Goal: Information Seeking & Learning: Learn about a topic

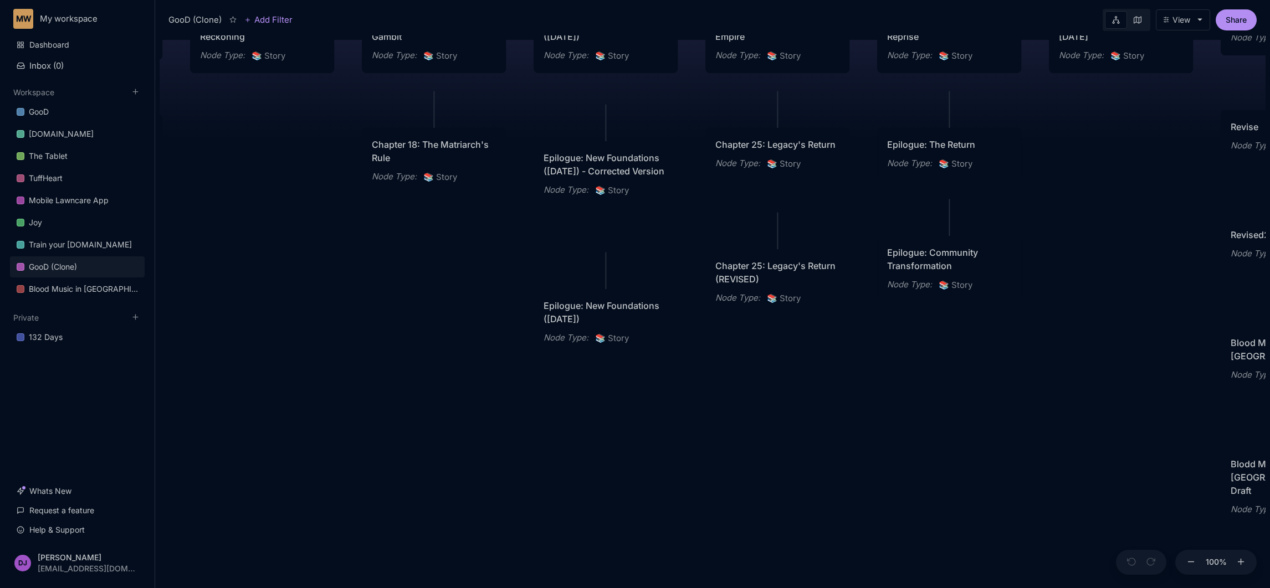
drag, startPoint x: 434, startPoint y: 257, endPoint x: 902, endPoint y: 457, distance: 509.2
click at [902, 457] on div "GooD (Clone) PLOT Node Type : 💎 Epic Status : Done Plot Revised Node Type : 📚 S…" at bounding box center [713, 311] width 1106 height 553
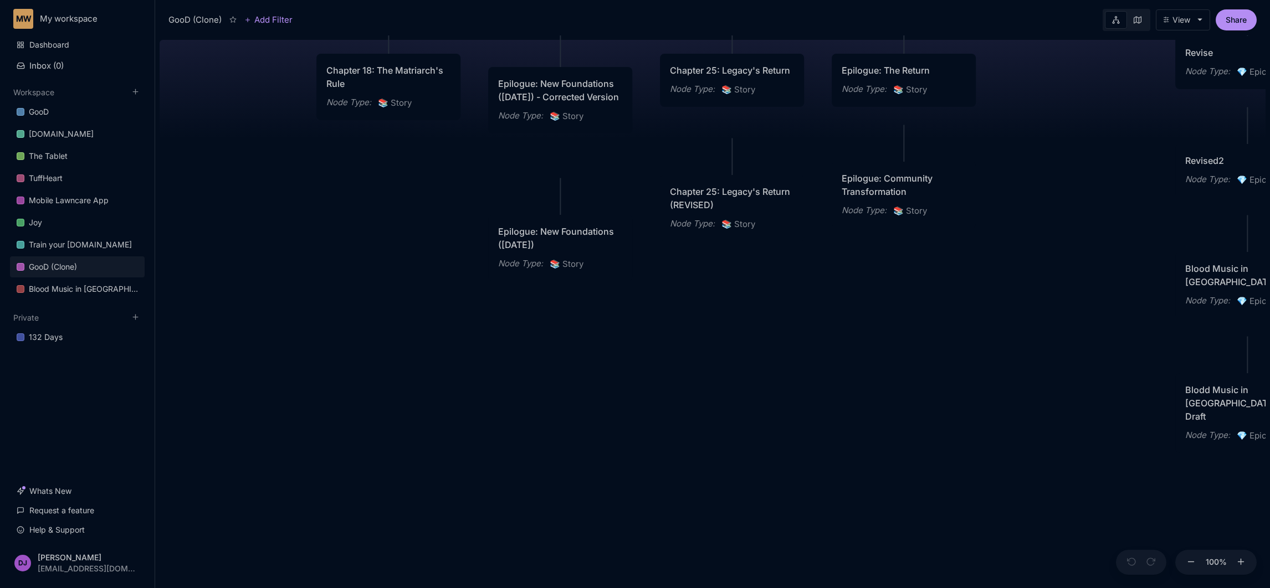
drag, startPoint x: 441, startPoint y: 366, endPoint x: 396, endPoint y: 292, distance: 86.5
click at [396, 292] on div "GooD (Clone) PLOT Node Type : 💎 Epic Status : Done Plot Revised Node Type : 📚 S…" at bounding box center [713, 311] width 1106 height 553
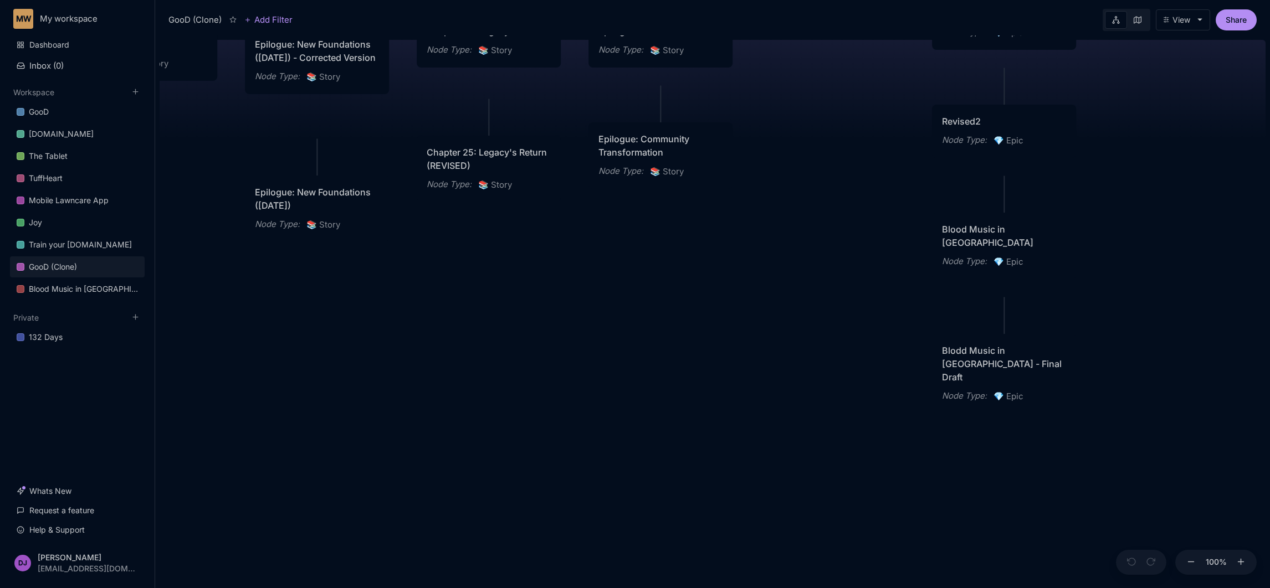
drag, startPoint x: 990, startPoint y: 354, endPoint x: 743, endPoint y: 314, distance: 249.7
click at [743, 314] on div "GooD (Clone) PLOT Node Type : 💎 Epic Status : Done Plot Revised Node Type : 📚 S…" at bounding box center [713, 311] width 1106 height 553
click at [81, 298] on link "Blood Music in [GEOGRAPHIC_DATA]" at bounding box center [77, 289] width 135 height 21
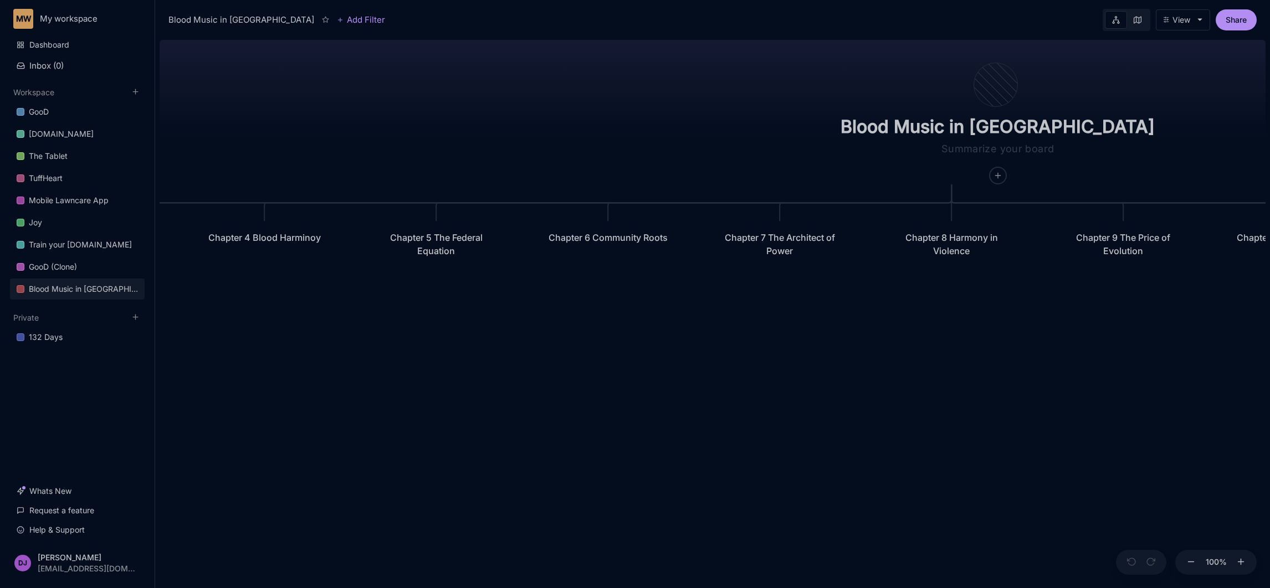
drag, startPoint x: 736, startPoint y: 398, endPoint x: 985, endPoint y: 394, distance: 248.8
click at [985, 394] on div "Blood Music in [GEOGRAPHIC_DATA] Prologue: The Weight of Water Chapter 1 Consci…" at bounding box center [713, 311] width 1106 height 553
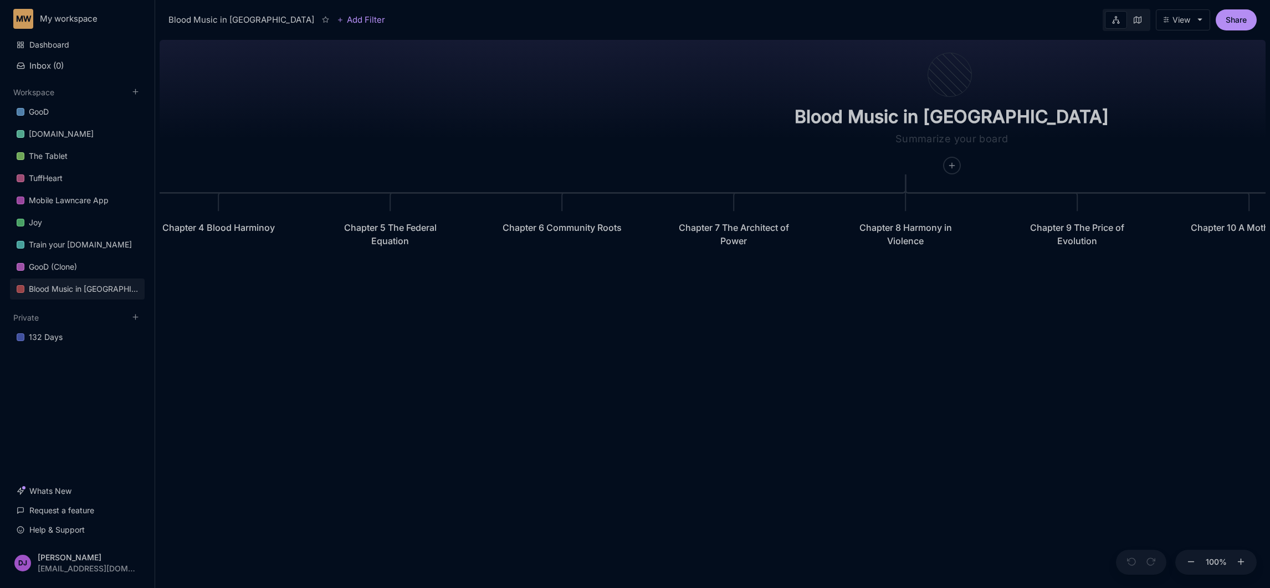
drag, startPoint x: 947, startPoint y: 416, endPoint x: 794, endPoint y: 391, distance: 155.0
click at [794, 391] on div "Blood Music in [GEOGRAPHIC_DATA] Prologue: The Weight of Water Chapter 1 Consci…" at bounding box center [713, 311] width 1106 height 553
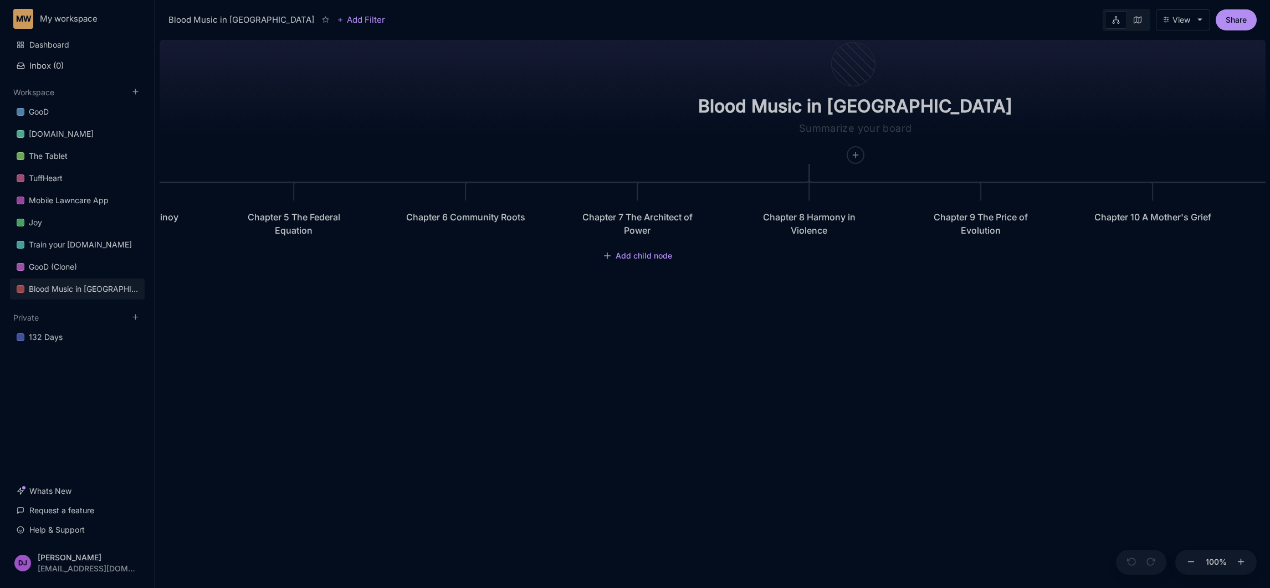
click at [641, 247] on div "Chapter 7 The Architect of Power" at bounding box center [637, 224] width 144 height 47
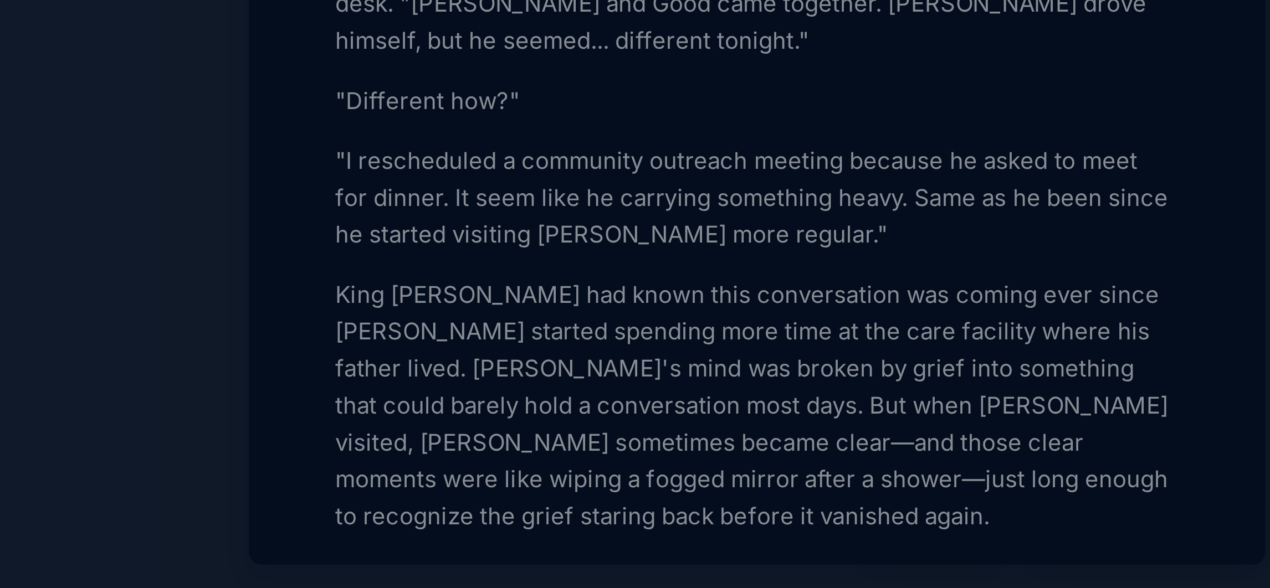
scroll to position [199, 0]
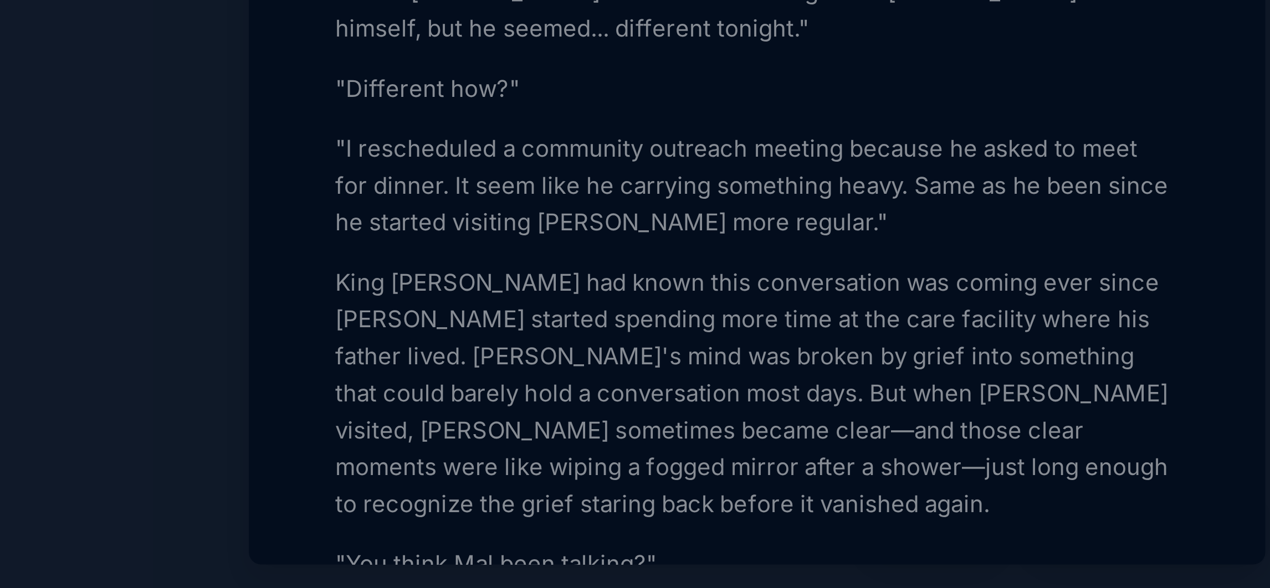
click at [998, 463] on p ""I rescheduled a community outreach meeting because he asked to meet for dinner…" at bounding box center [1079, 443] width 304 height 40
click at [1178, 463] on p ""I rescheduled a community outreach meeting because he asked to meet for dinner…" at bounding box center [1079, 443] width 304 height 40
click at [1179, 463] on p ""I rescheduled a community outreach meeting because he asked to meet for dinner…" at bounding box center [1079, 443] width 304 height 40
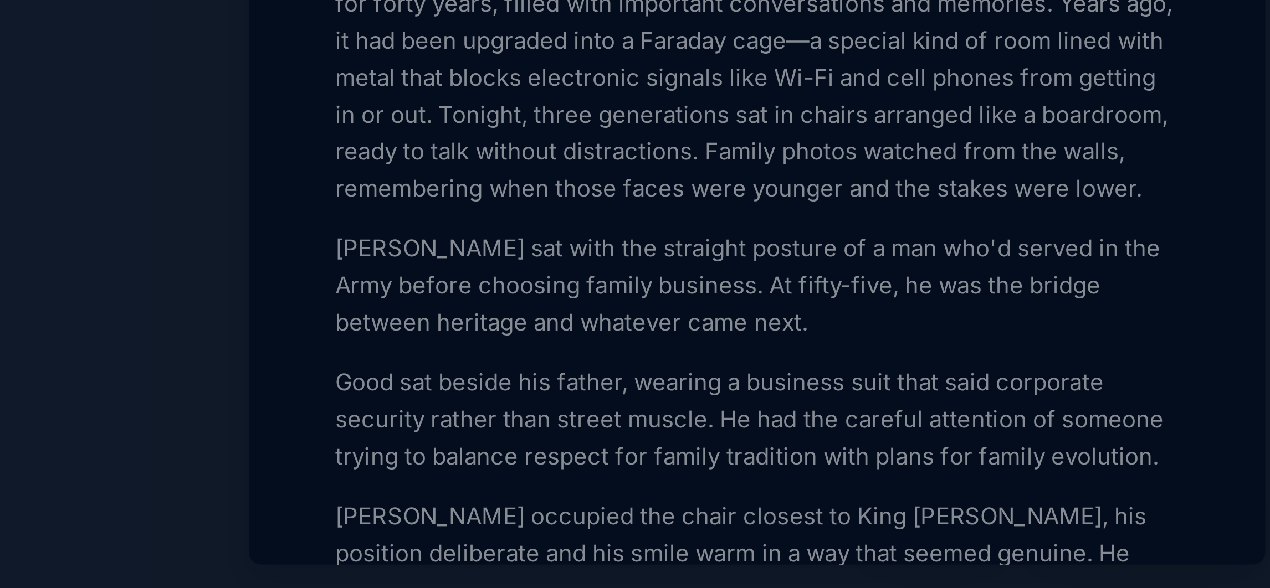
scroll to position [680, 0]
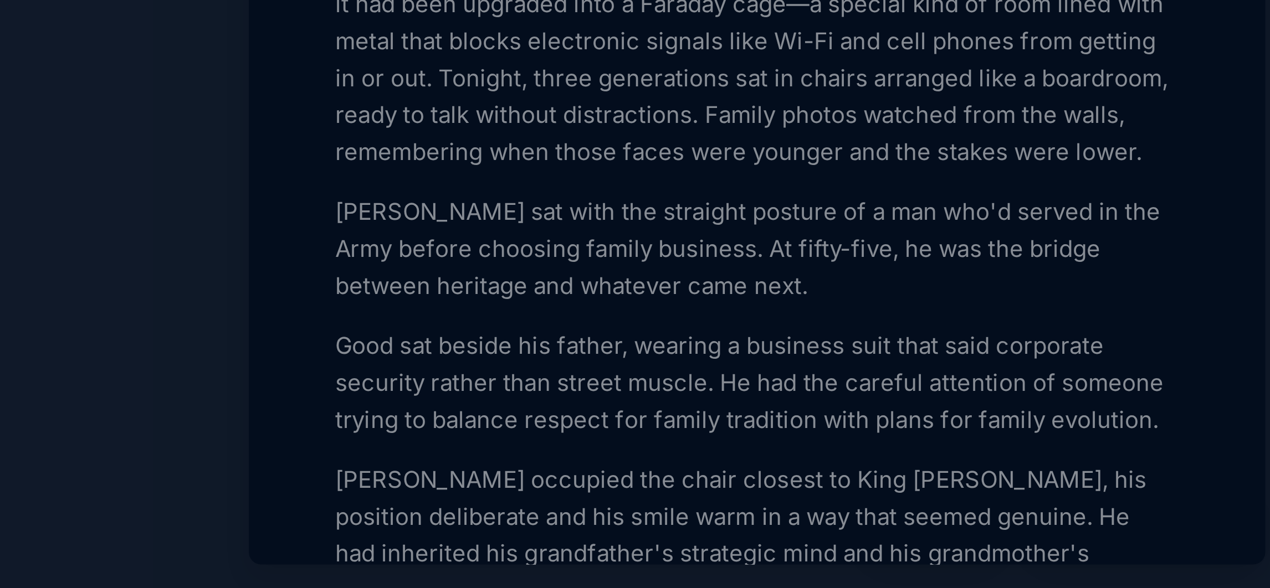
click at [1051, 395] on p "The [PERSON_NAME] family's living room had been the heart of their home for for…" at bounding box center [1079, 391] width 304 height 93
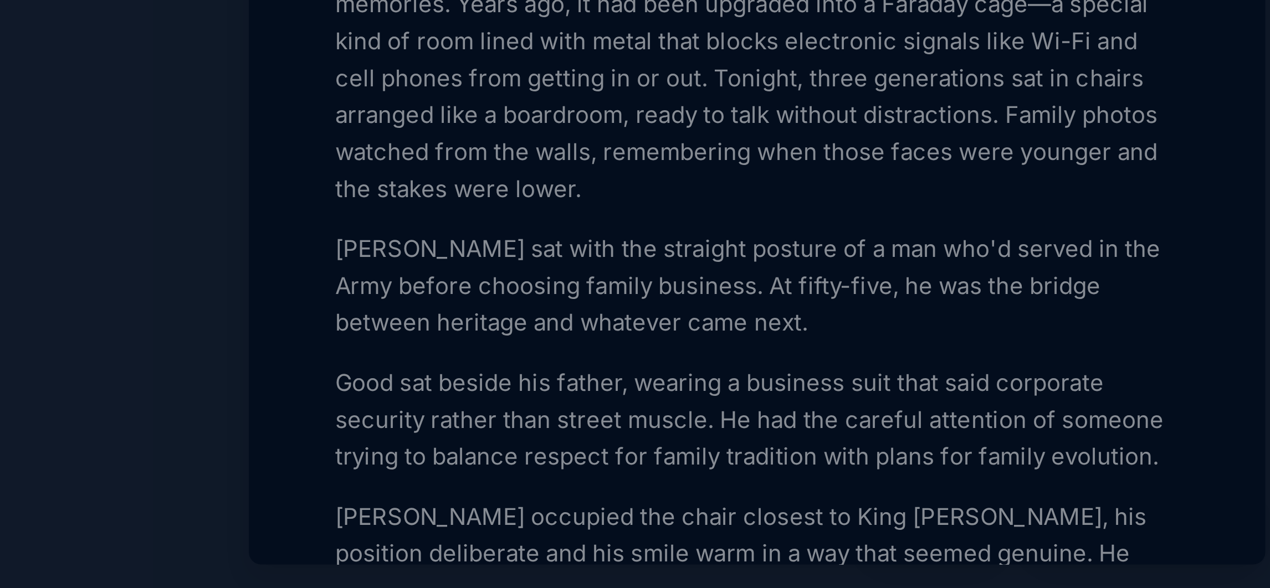
click at [1057, 398] on p "The [PERSON_NAME] family's living room in the main house had been the heart of …" at bounding box center [1079, 398] width 304 height 106
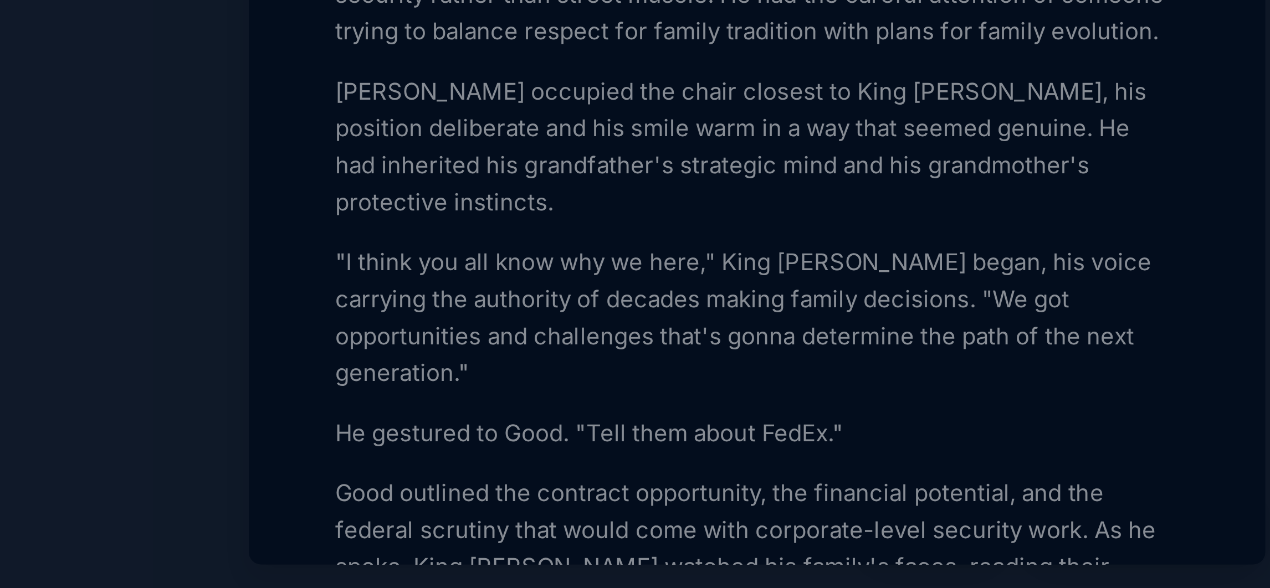
scroll to position [846, 0]
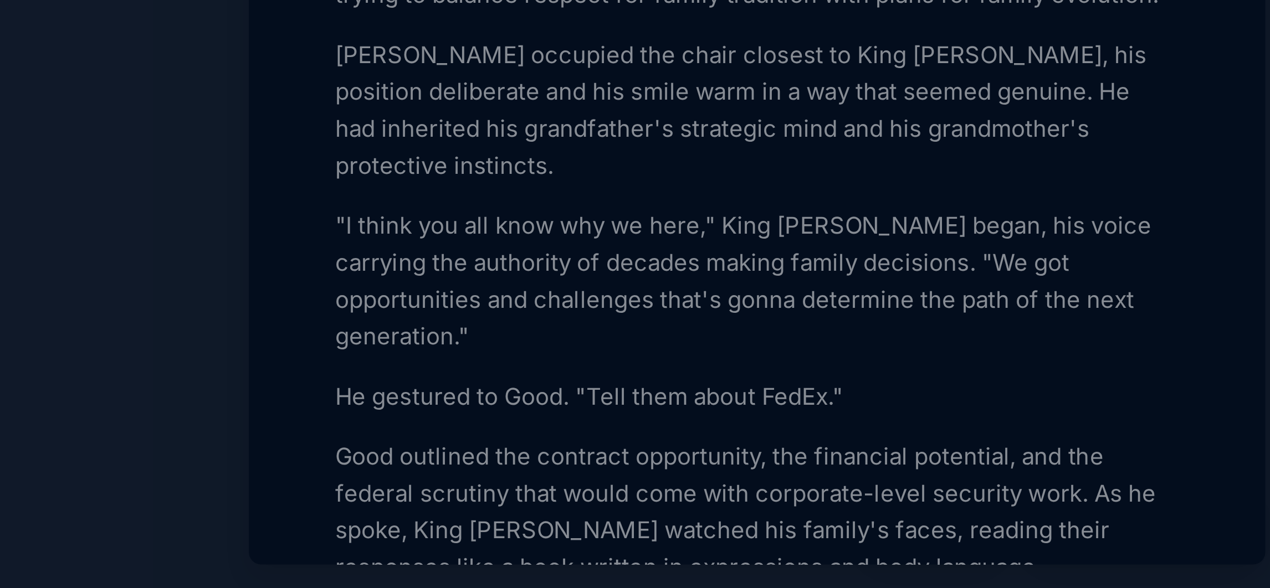
click at [1091, 443] on p "[PERSON_NAME] occupied the chair closest to King [PERSON_NAME], his position de…" at bounding box center [1079, 416] width 304 height 53
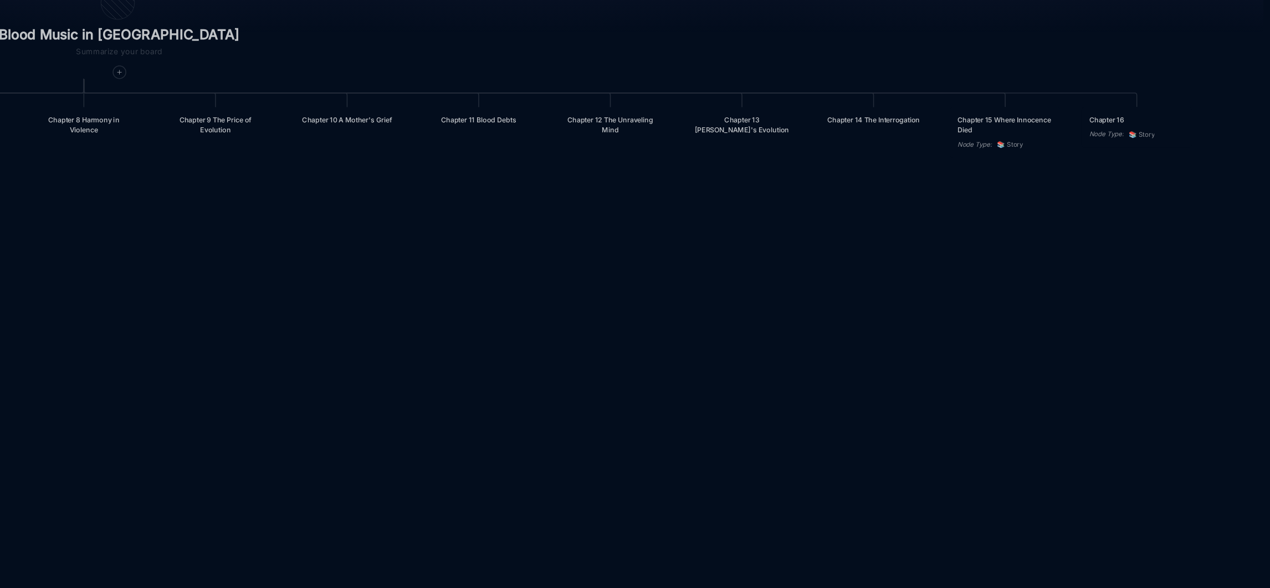
drag, startPoint x: 524, startPoint y: 259, endPoint x: 596, endPoint y: 261, distance: 72.6
click at [596, 261] on div "Blood Music in [GEOGRAPHIC_DATA] Prologue: The Weight of Water Chapter 1 Consci…" at bounding box center [713, 311] width 1106 height 553
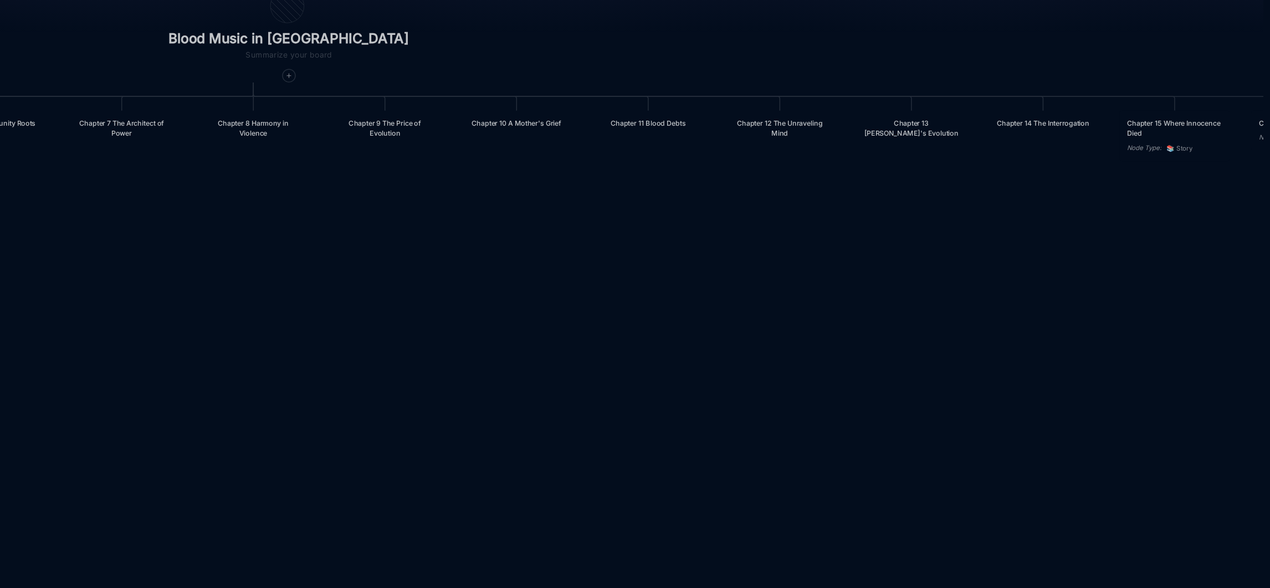
drag, startPoint x: 558, startPoint y: 265, endPoint x: 666, endPoint y: 268, distance: 108.1
click at [666, 268] on div "Blood Music in [GEOGRAPHIC_DATA] Prologue: The Weight of Water Chapter 1 Consci…" at bounding box center [713, 311] width 1106 height 553
click at [533, 200] on div "Chapter 7 The Architect of Power" at bounding box center [534, 199] width 61 height 13
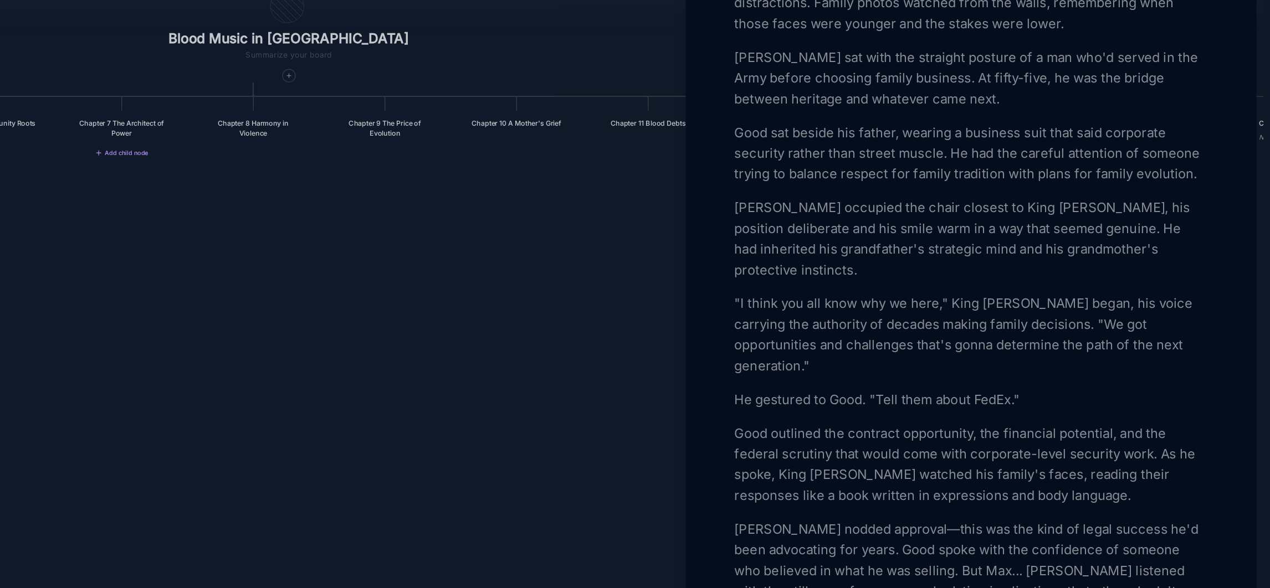
scroll to position [997, 0]
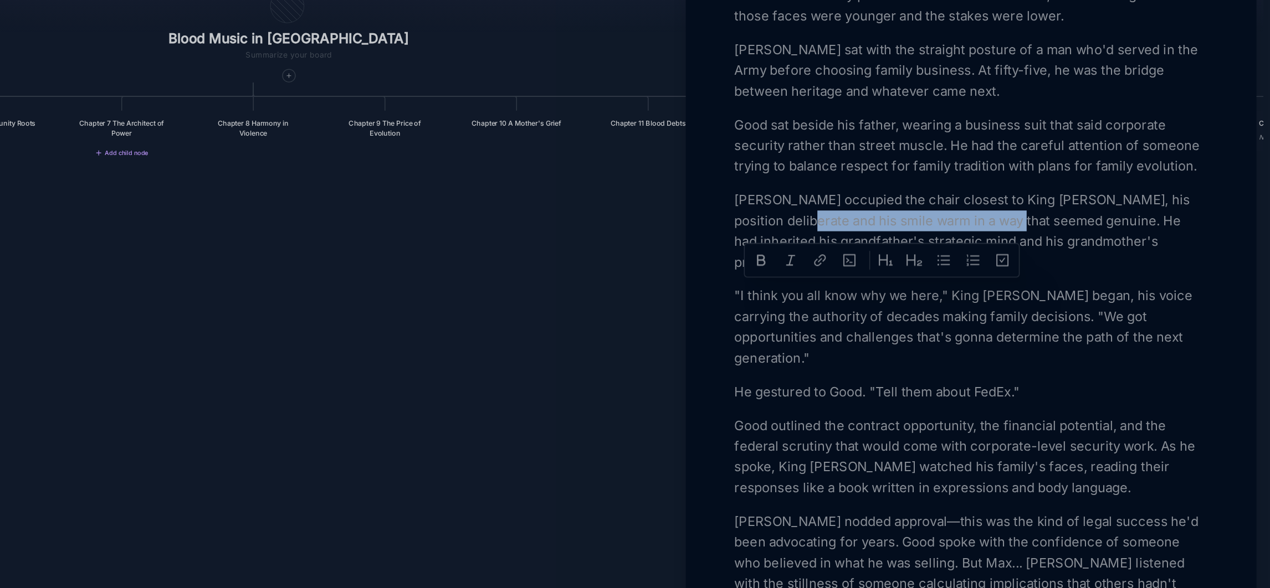
drag, startPoint x: 950, startPoint y: 303, endPoint x: 1093, endPoint y: 304, distance: 143.5
click at [1093, 292] on p "[PERSON_NAME] occupied the chair closest to King [PERSON_NAME], his position de…" at bounding box center [1079, 265] width 304 height 53
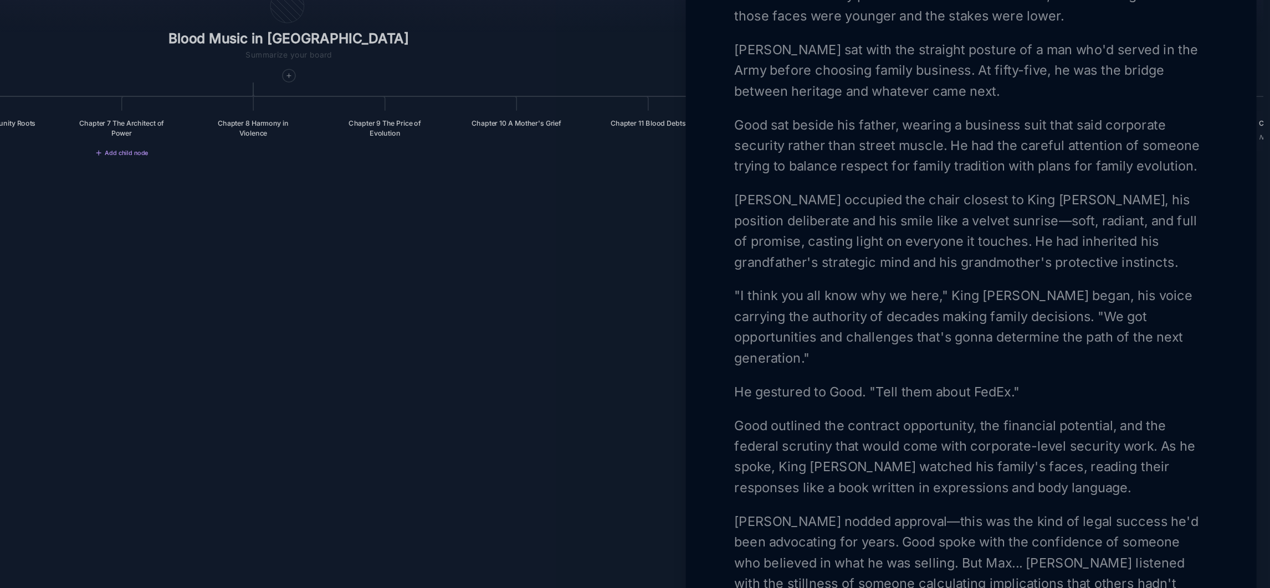
click at [1191, 290] on p "Max occupied the chair closest to King Dub, his position deliberate and his smi…" at bounding box center [1079, 265] width 304 height 53
click at [1188, 292] on p "Max occupied the chair closest to King Dub, his position deliberate and his smi…" at bounding box center [1079, 265] width 304 height 53
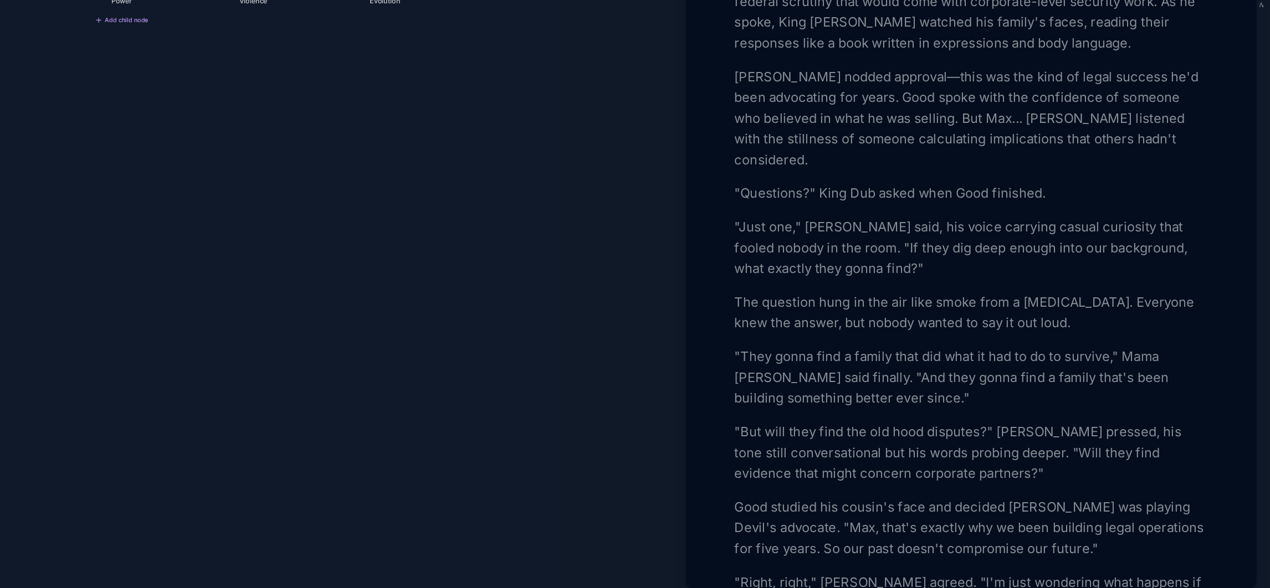
scroll to position [1219, 0]
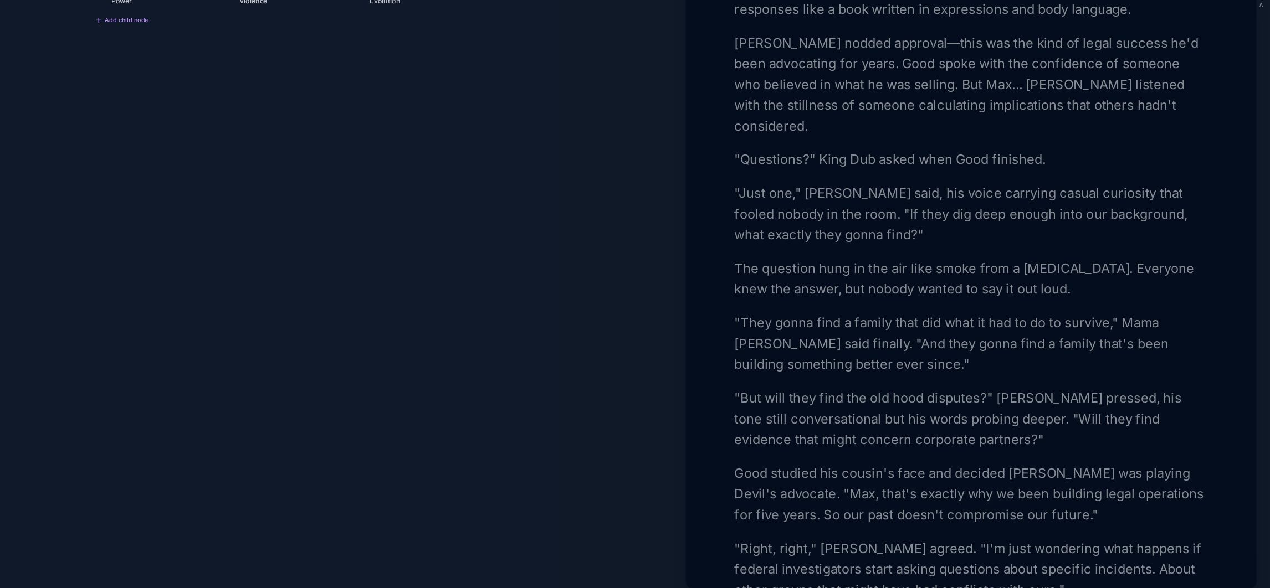
click at [1051, 477] on p ""But will they find the old hood disputes?" [PERSON_NAME] pressed, his tone sti…" at bounding box center [1079, 471] width 304 height 40
click at [1049, 477] on p ""But will they find the old hood turf disputes?" Max pressed, his tone still co…" at bounding box center [1079, 471] width 304 height 40
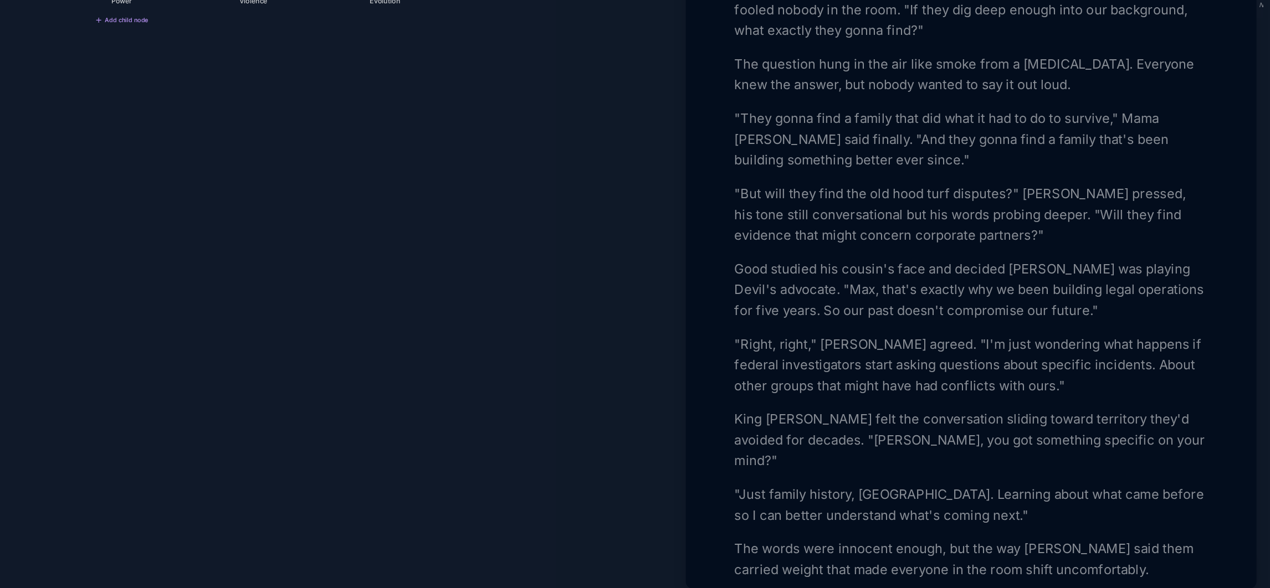
scroll to position [1371, 0]
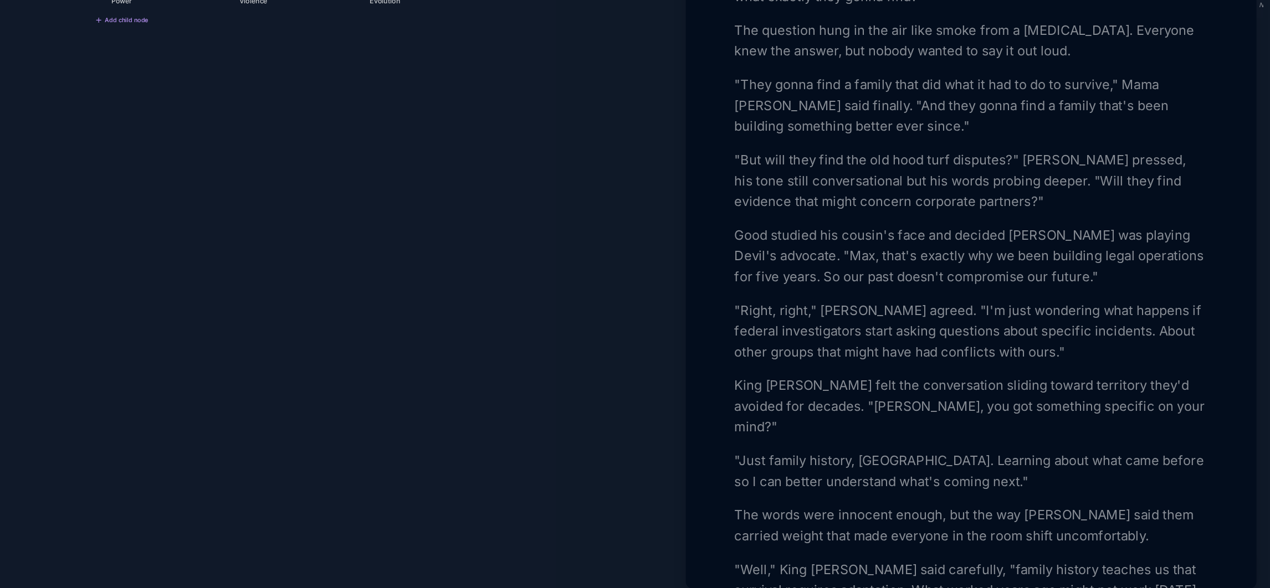
click at [1173, 375] on p "Good studied his cousin's face and decided [PERSON_NAME] was playing Devil's ad…" at bounding box center [1079, 366] width 304 height 40
drag, startPoint x: 1138, startPoint y: 468, endPoint x: 988, endPoint y: 483, distance: 150.4
click at [988, 483] on p "King [PERSON_NAME] felt the conversation sliding toward territory they'd avoide…" at bounding box center [1079, 463] width 304 height 40
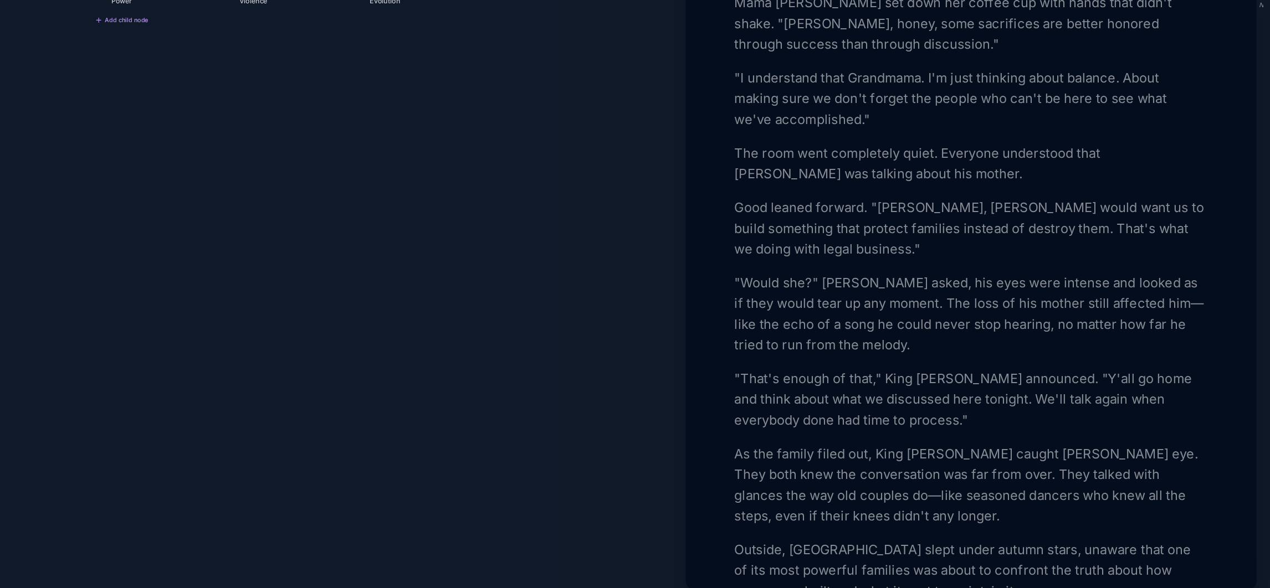
scroll to position [1845, 0]
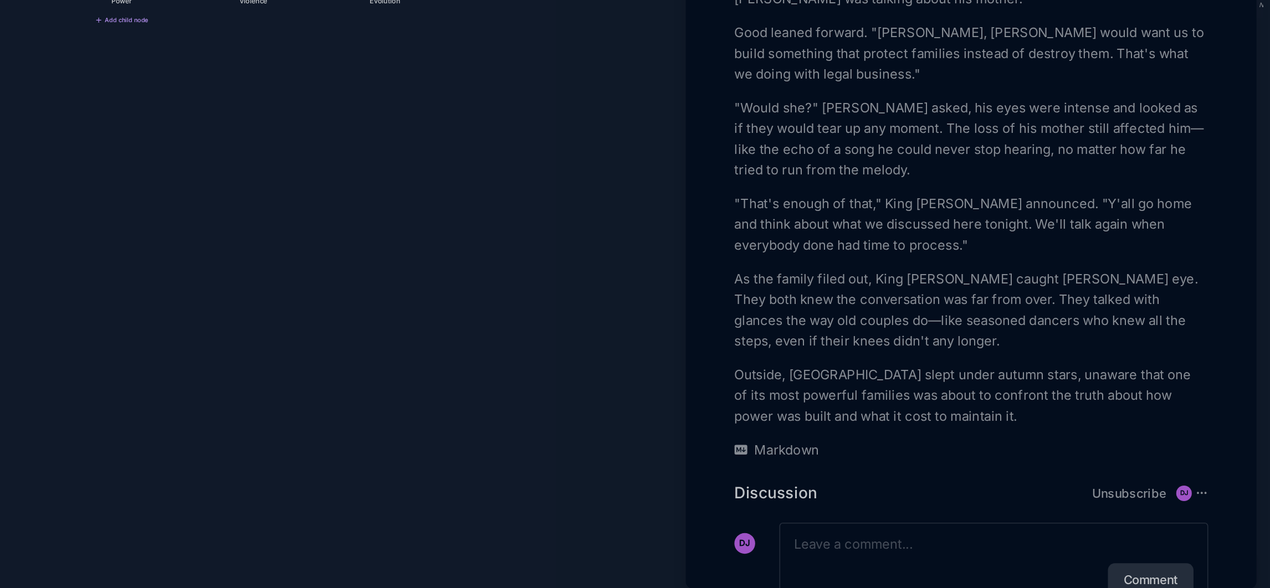
scroll to position [1944, 0]
click at [785, 396] on div at bounding box center [635, 294] width 1270 height 588
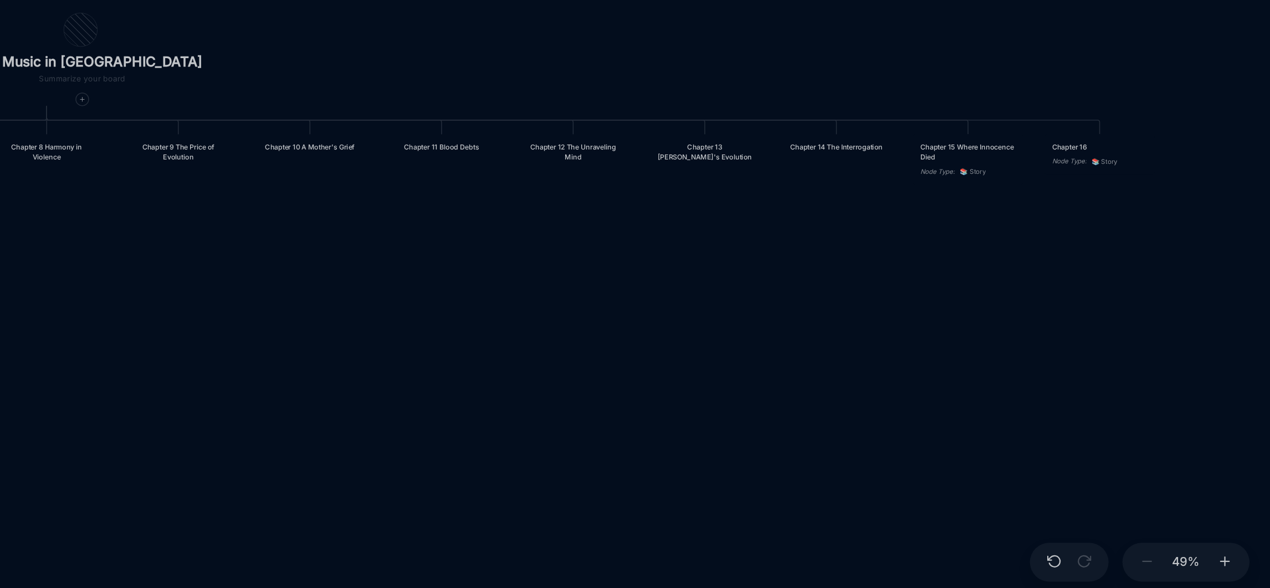
drag, startPoint x: 985, startPoint y: 369, endPoint x: 853, endPoint y: 469, distance: 166.1
click at [853, 469] on div "Blood Music in [GEOGRAPHIC_DATA] Prologue: The Weight of Water Chapter 1 Consci…" at bounding box center [713, 311] width 1106 height 553
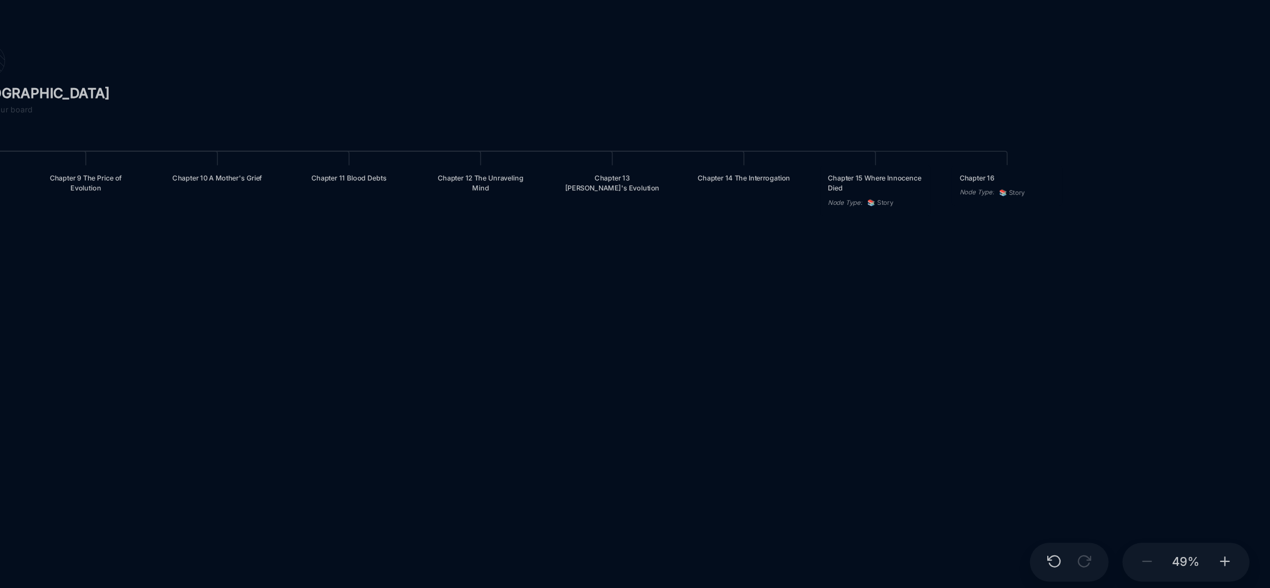
drag, startPoint x: 1006, startPoint y: 418, endPoint x: 949, endPoint y: 437, distance: 60.3
click at [949, 437] on div "Blood Music in [GEOGRAPHIC_DATA] Prologue: The Weight of Water Chapter 1 Consci…" at bounding box center [713, 311] width 1106 height 553
click at [771, 323] on div "Chapter 12 The Unraveling Mind" at bounding box center [766, 319] width 61 height 13
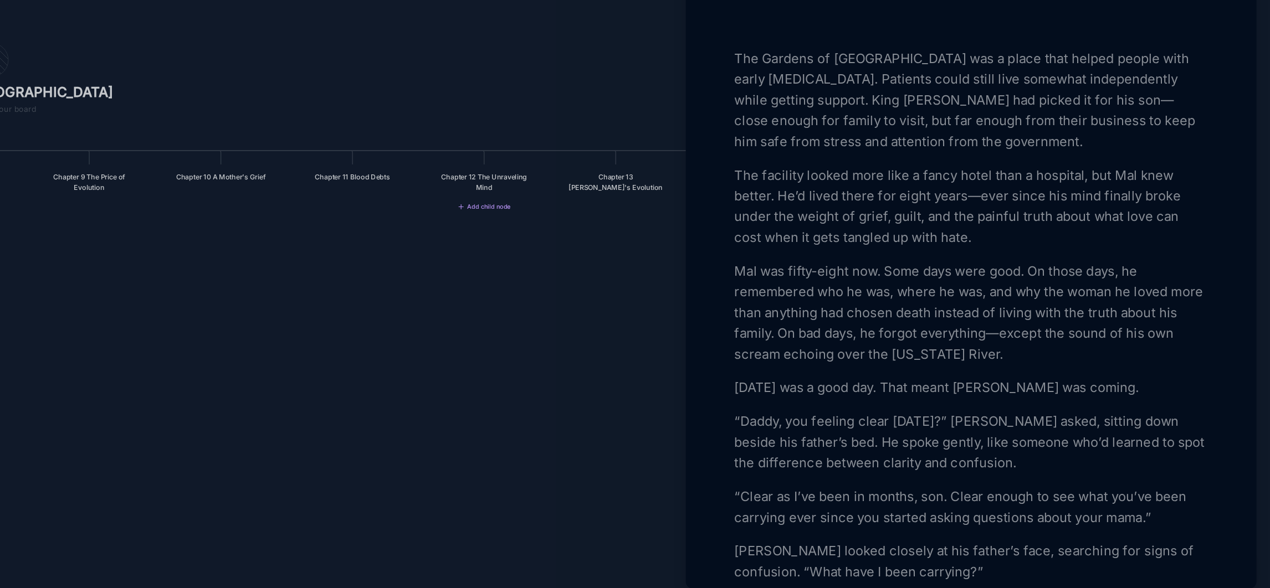
scroll to position [166, 0]
click at [1063, 456] on p "Today was a good day. That meant Max was coming." at bounding box center [1079, 449] width 304 height 13
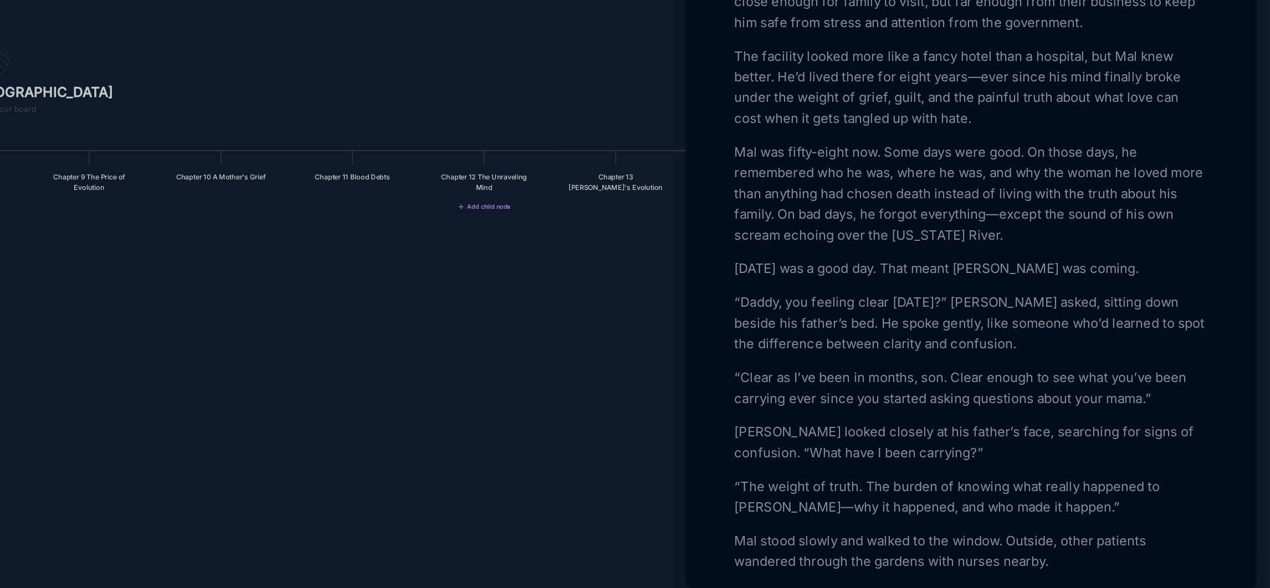
scroll to position [254, 0]
